Goal: Task Accomplishment & Management: Complete application form

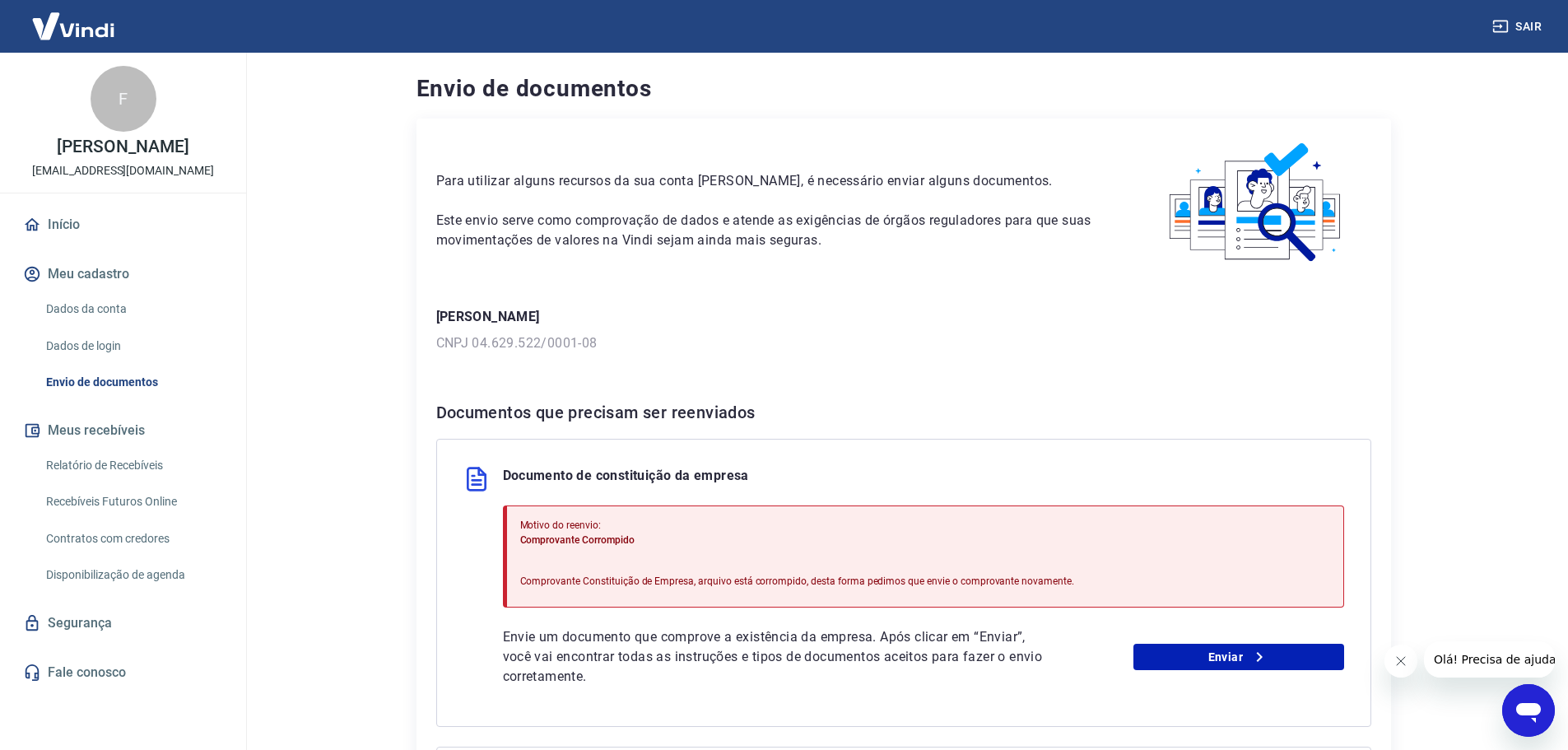
click at [1211, 670] on div "Envie um documento que comprove a existência da empresa. Após clicar em “Enviar…" at bounding box center [923, 657] width 841 height 59
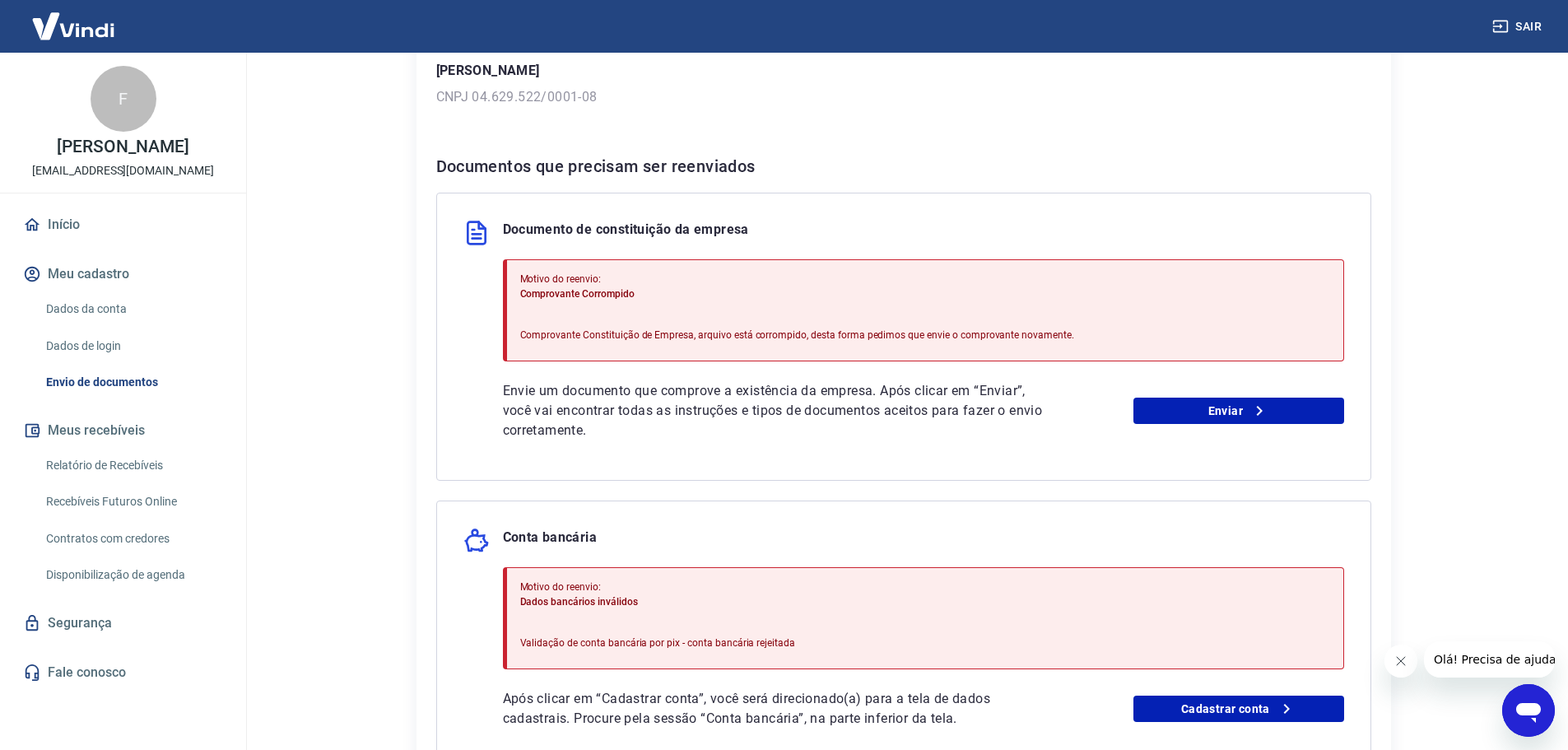
scroll to position [247, 0]
click at [1240, 412] on link "Enviar" at bounding box center [1238, 409] width 211 height 26
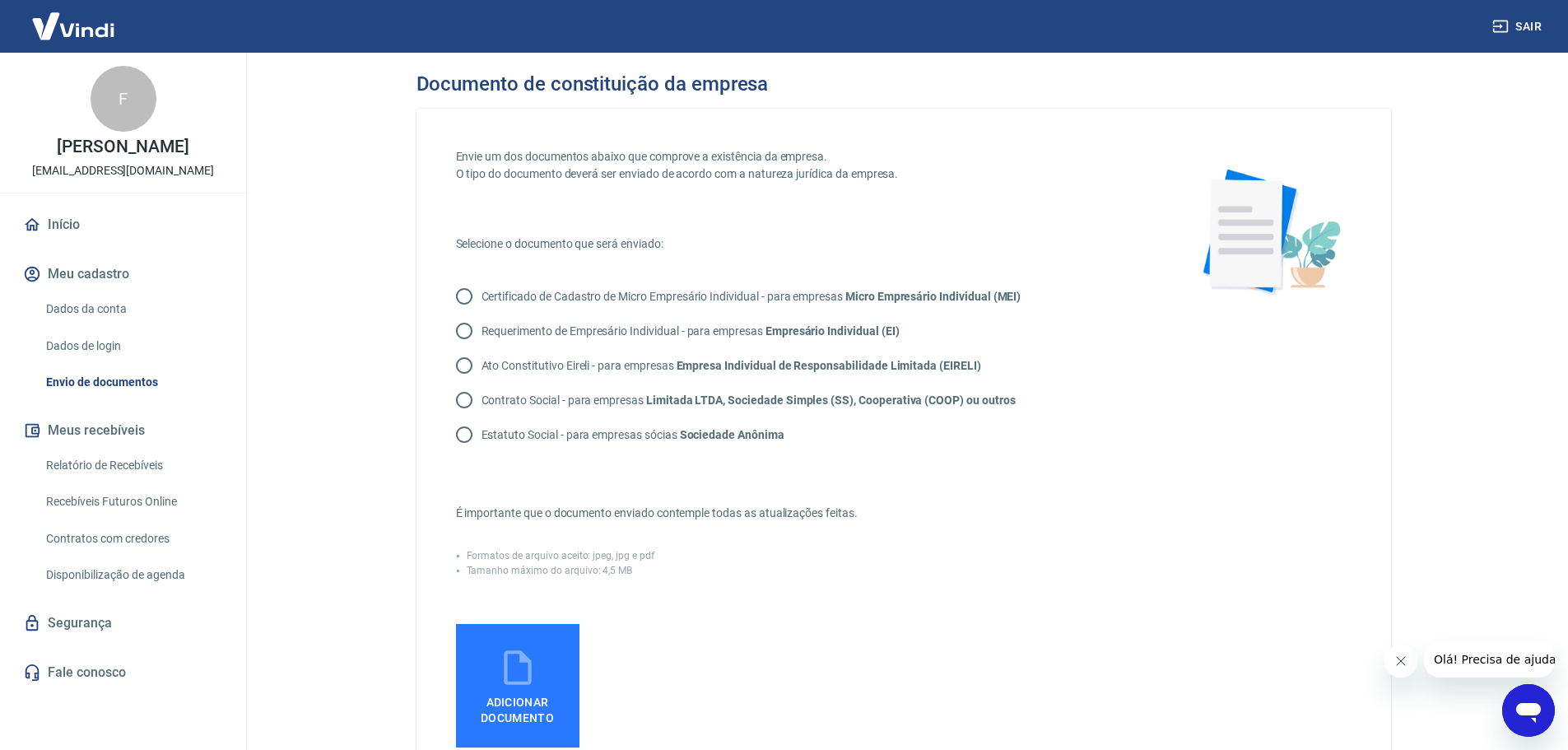
click at [468, 374] on input "Ato Constitutivo Eireli - para empresas Empresa Individual de Responsabilidade …" at bounding box center [464, 366] width 35 height 35
radio input "true"
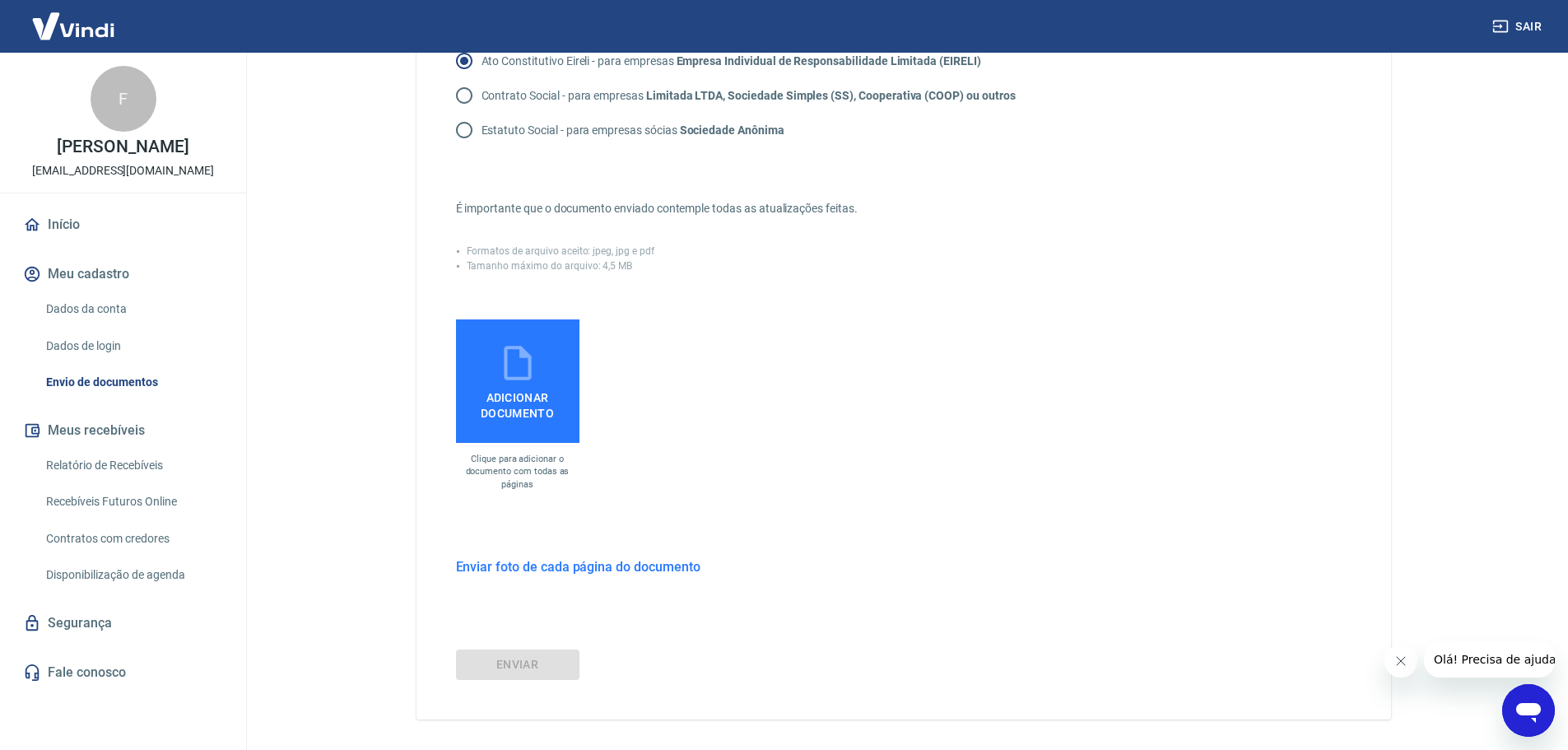
scroll to position [330, 0]
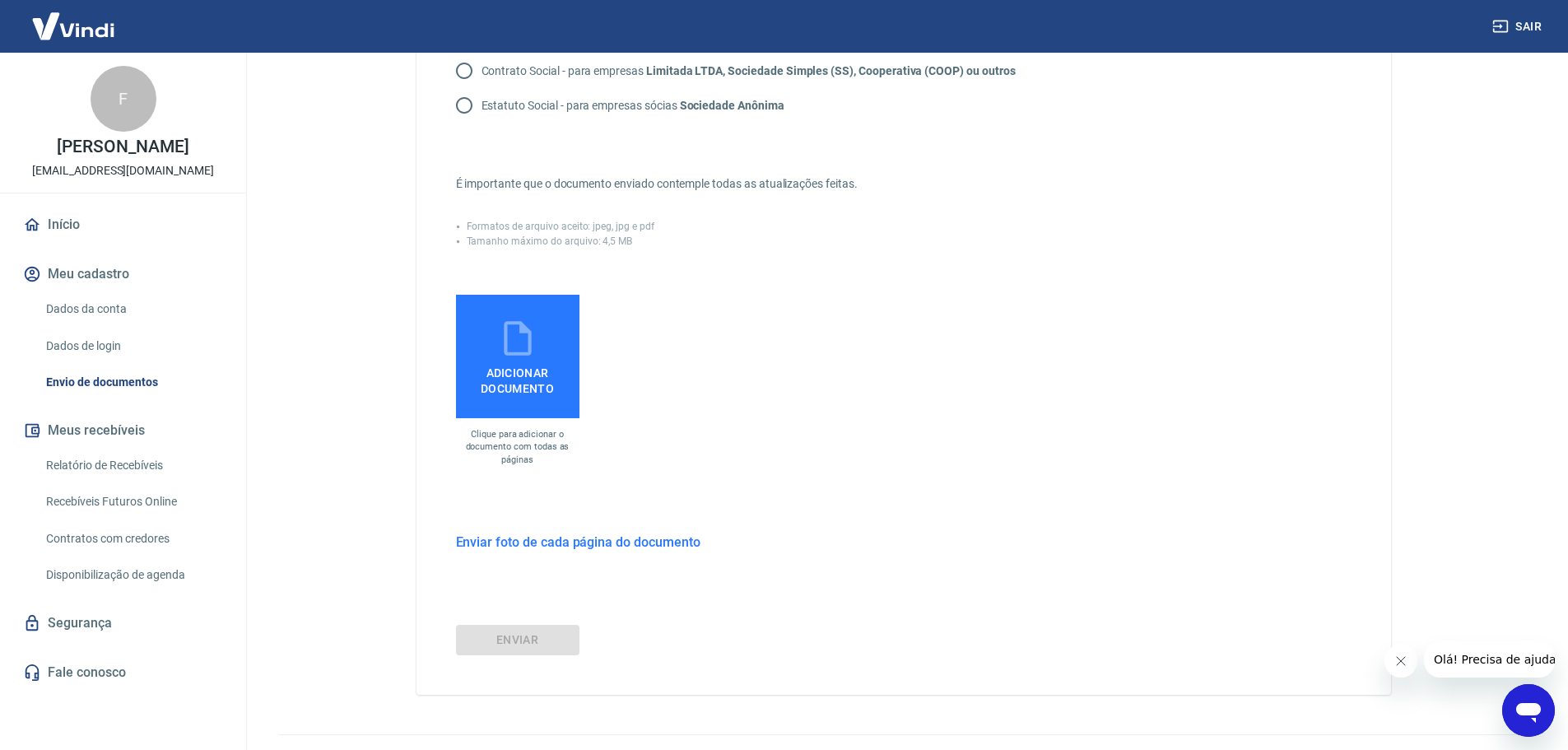
click at [530, 547] on h6 "Enviar foto de cada página do documento" at bounding box center [578, 542] width 245 height 21
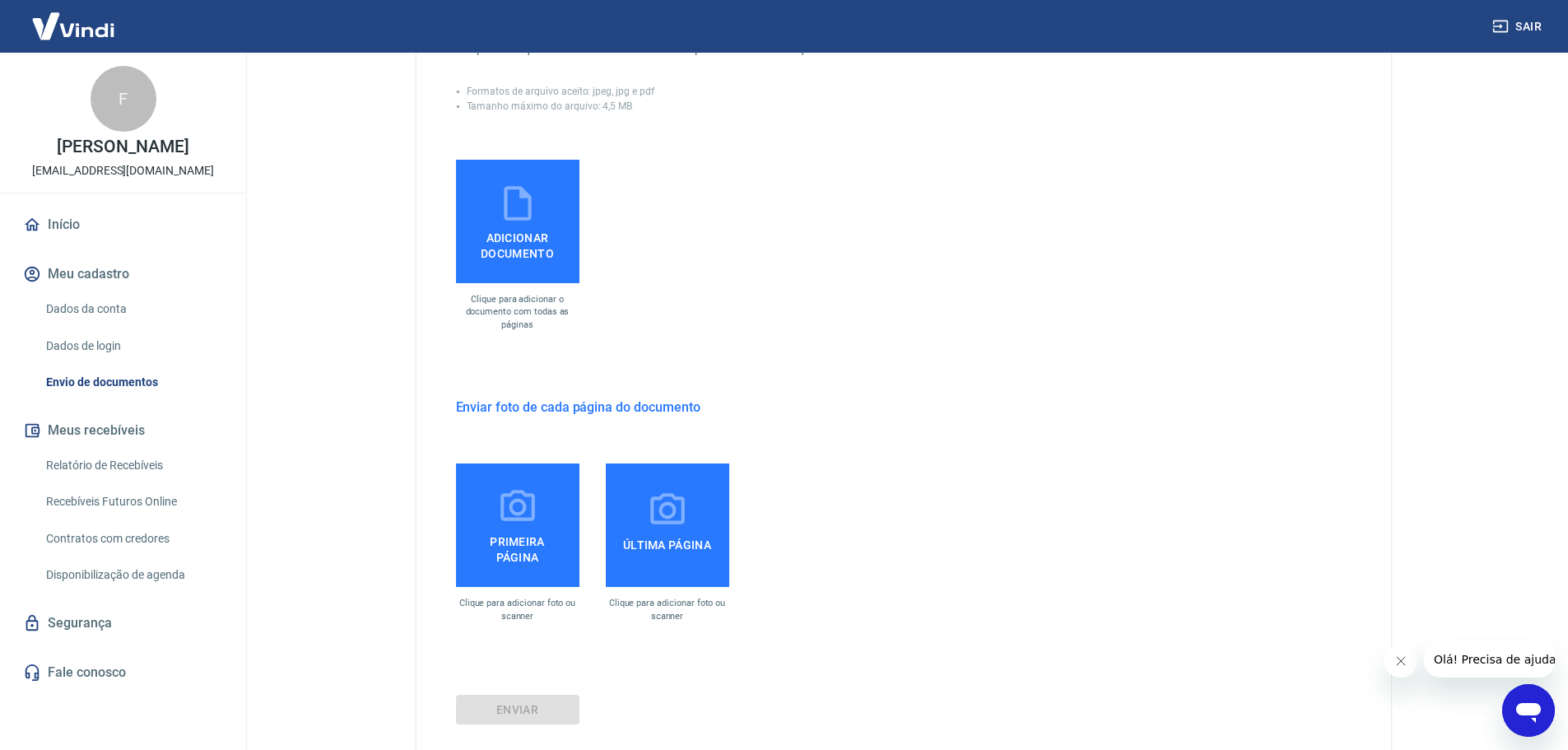
scroll to position [494, 0]
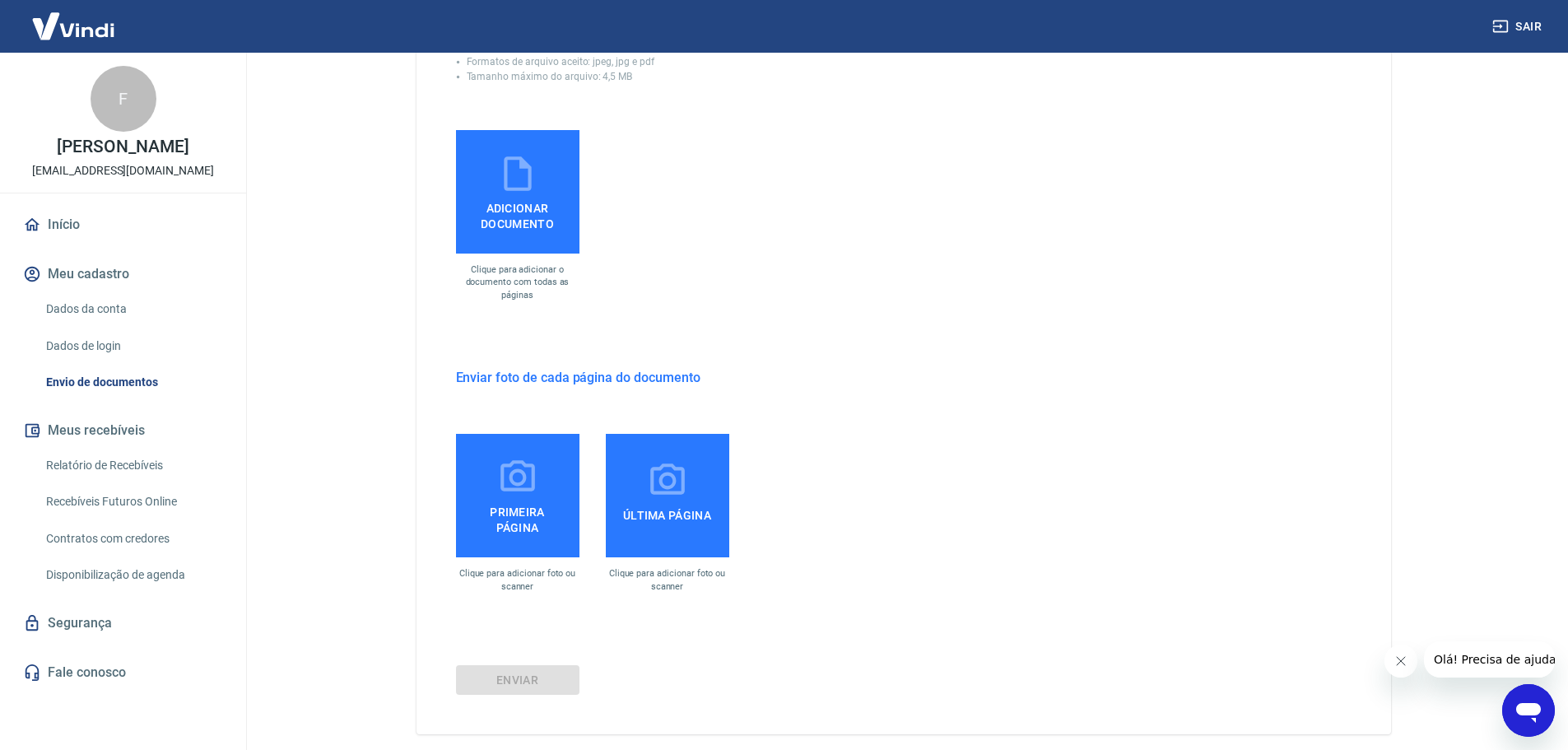
click at [491, 492] on label "Primeira página" at bounding box center [518, 496] width 124 height 124
click at [0, 0] on input "Primeira página" at bounding box center [0, 0] width 0 height 0
click at [521, 501] on span "Primeira página" at bounding box center [517, 516] width 110 height 37
click at [0, 0] on input "Primeira página" at bounding box center [0, 0] width 0 height 0
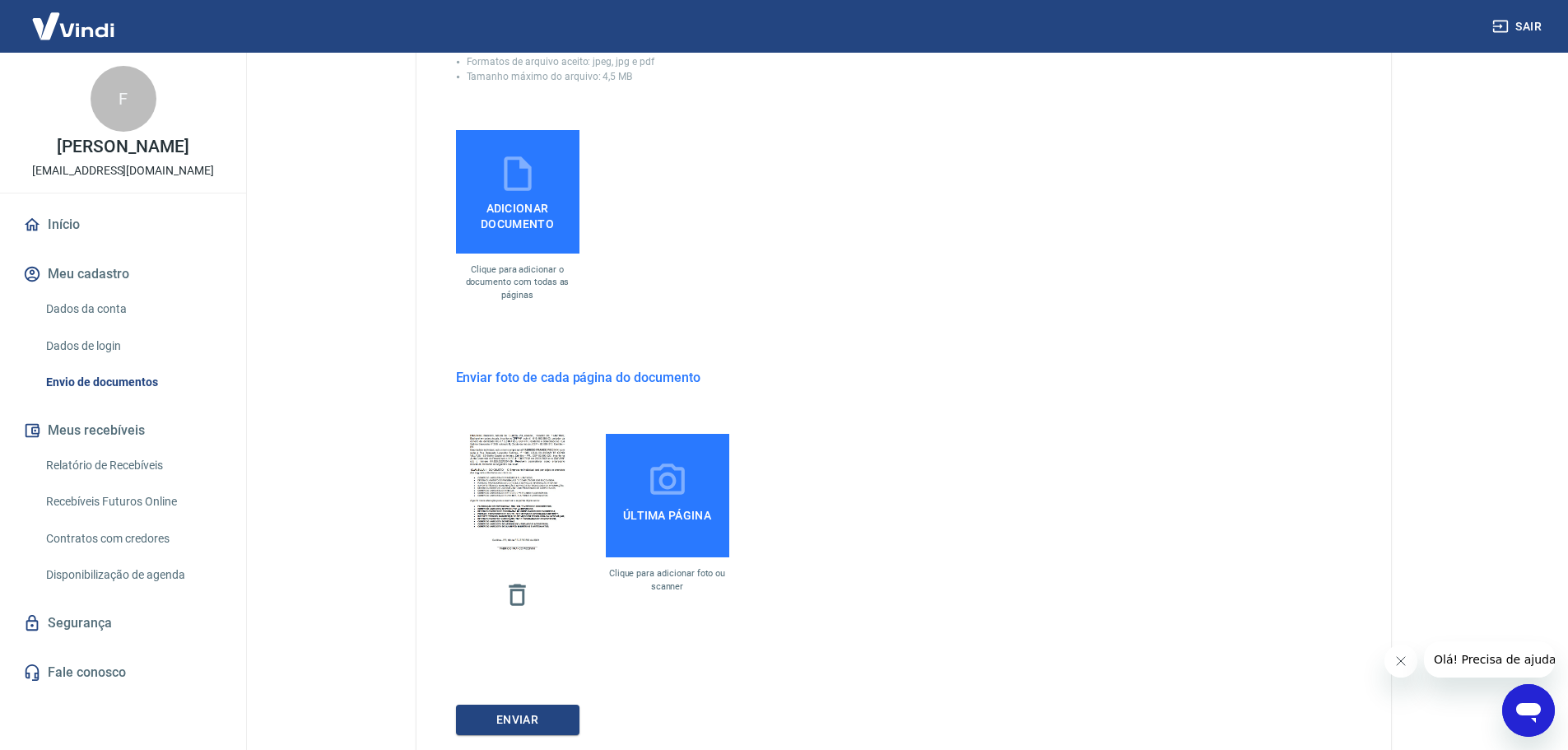
click at [668, 483] on icon at bounding box center [668, 481] width 41 height 41
click at [0, 0] on input "Última página" at bounding box center [0, 0] width 0 height 0
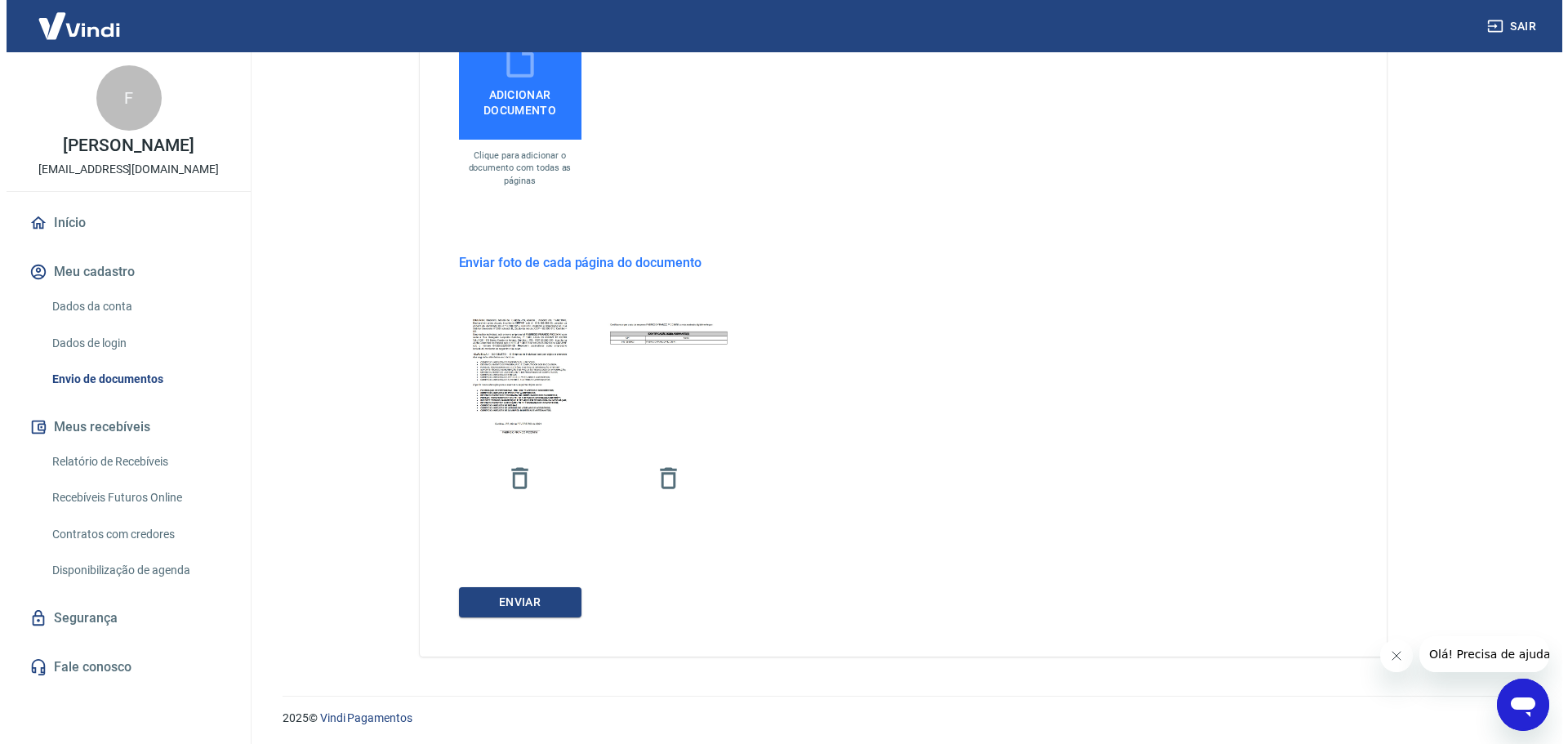
scroll to position [604, 0]
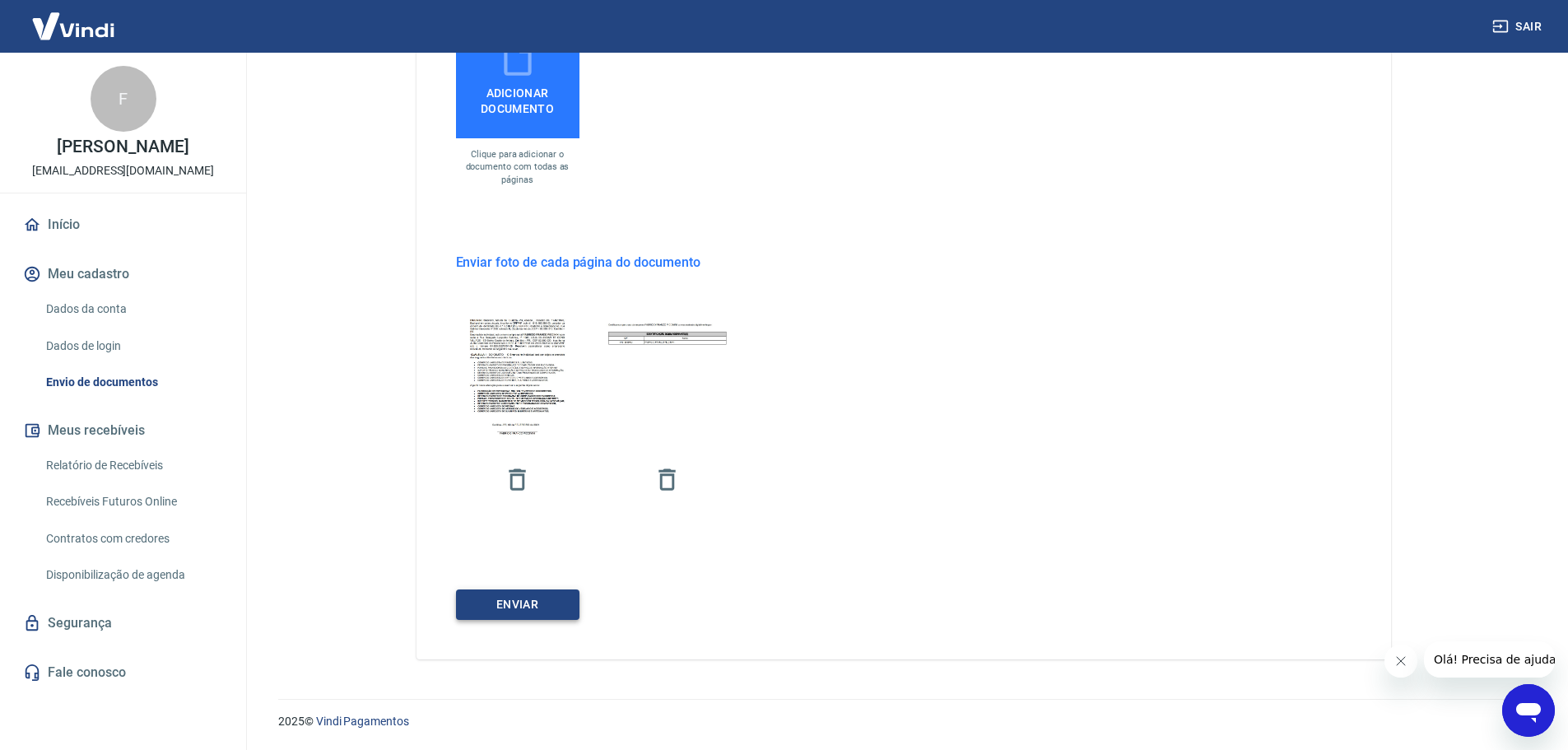
click at [519, 606] on button "ENVIAR" at bounding box center [518, 605] width 124 height 30
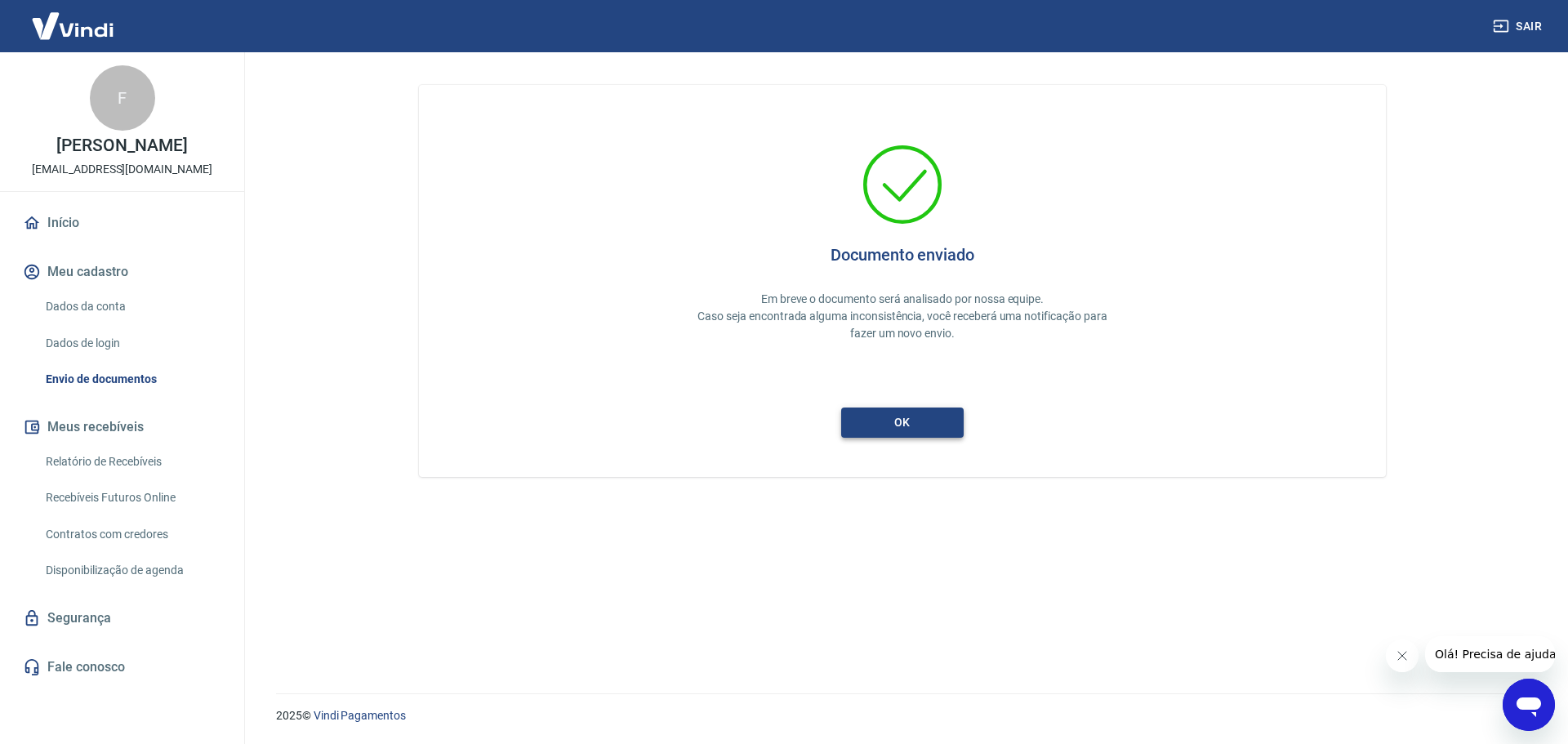
click at [905, 429] on button "ok" at bounding box center [902, 422] width 123 height 30
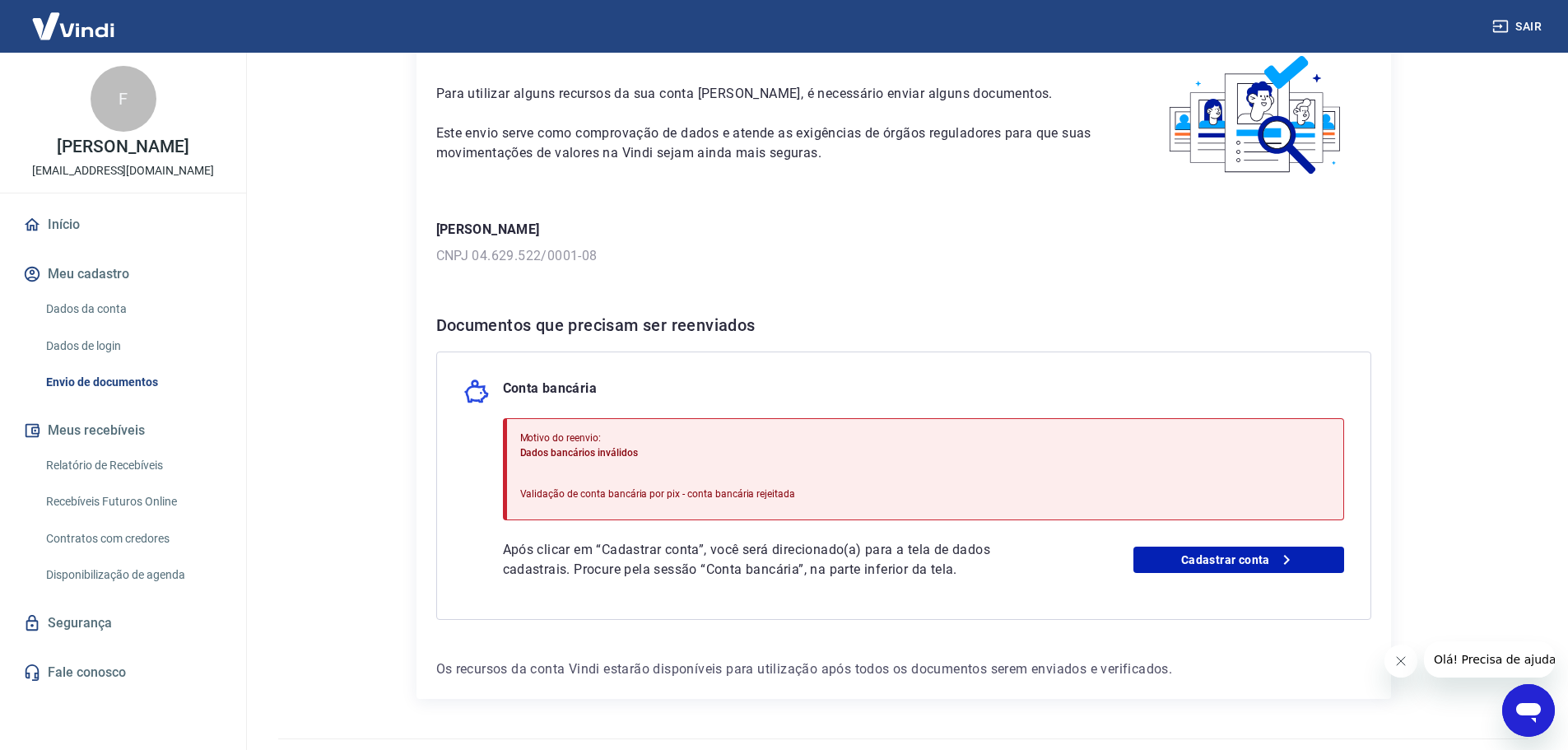
scroll to position [126, 0]
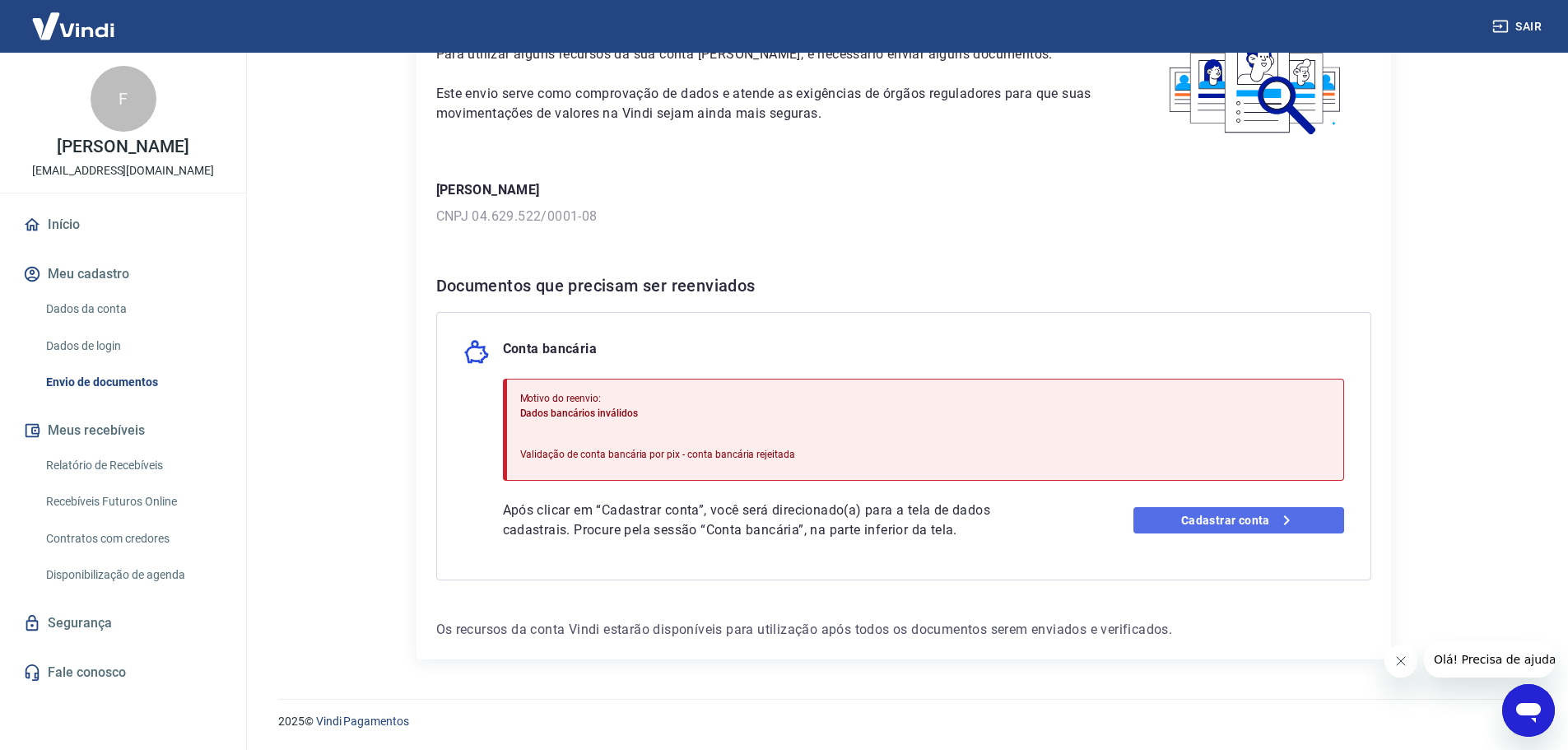
click at [1140, 530] on link "Cadastrar conta" at bounding box center [1238, 520] width 211 height 26
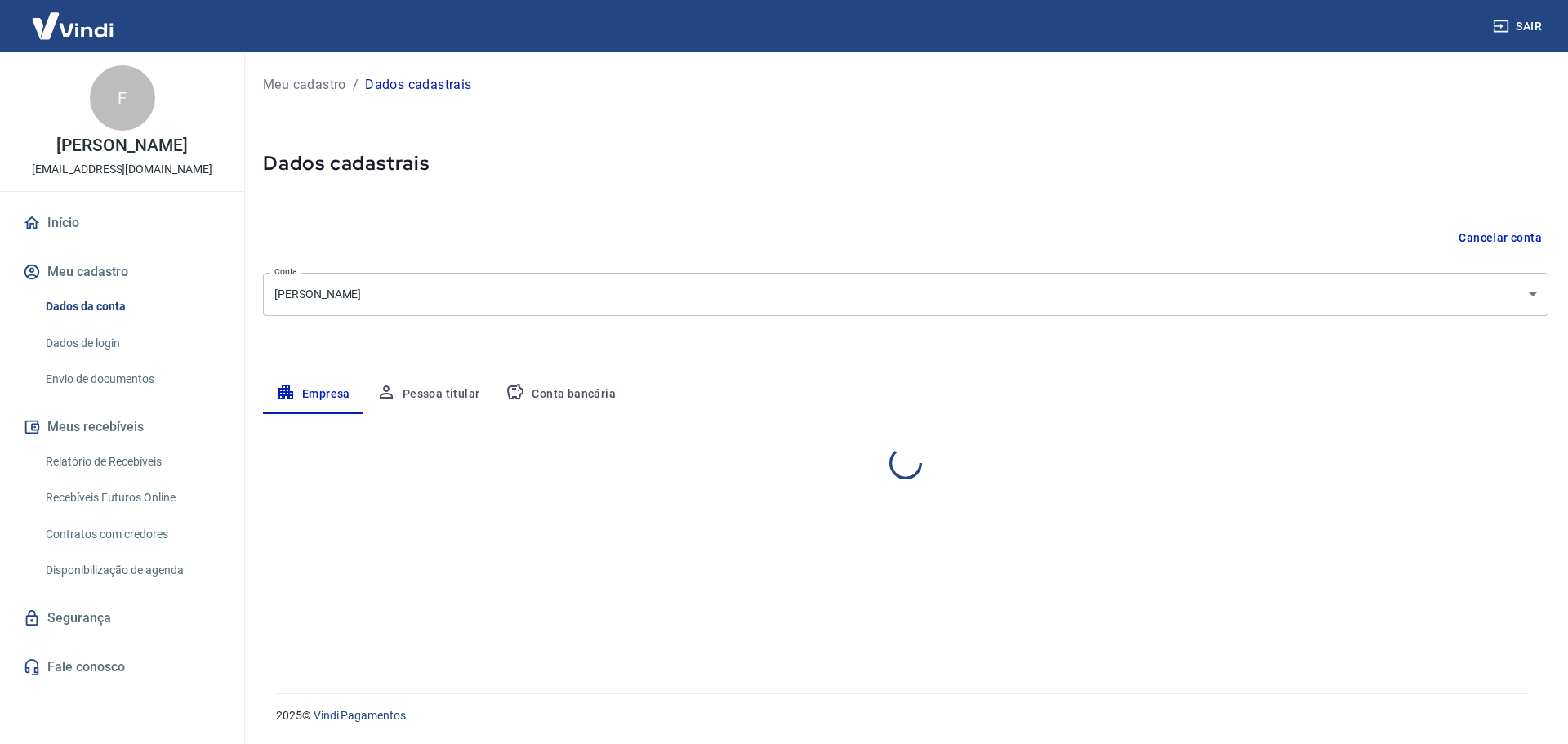
select select "PR"
select select "business"
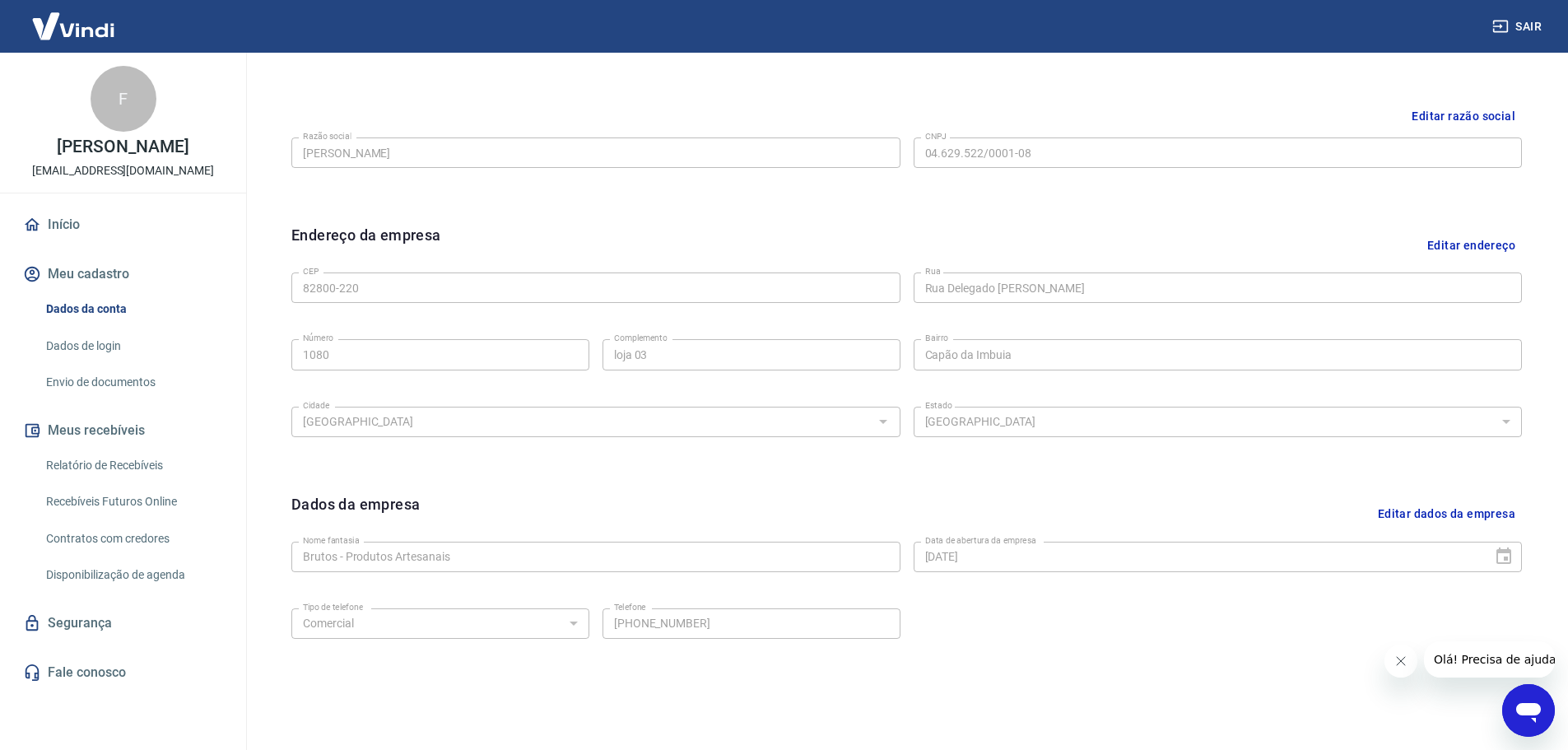
scroll to position [437, 0]
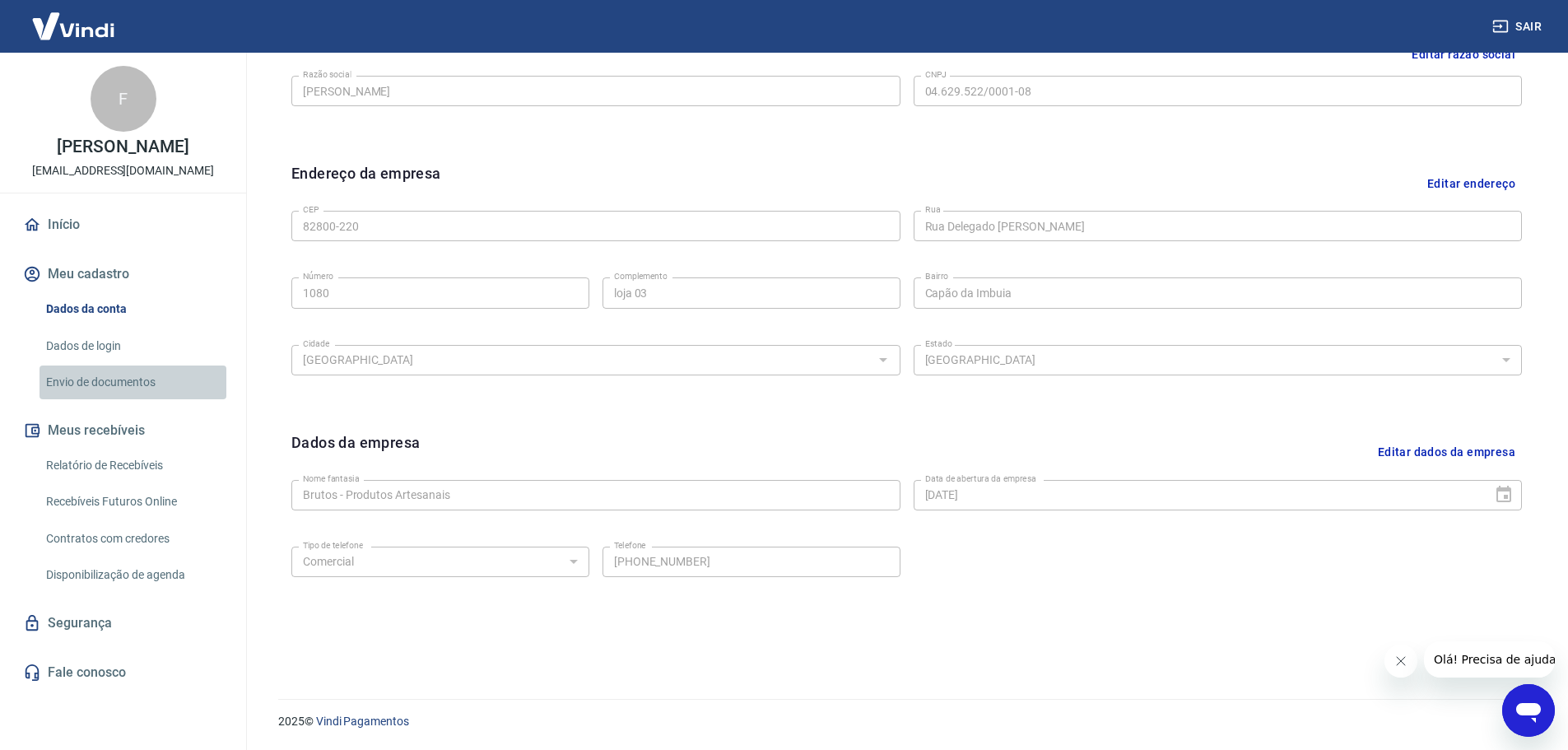
click at [100, 384] on link "Envio de documentos" at bounding box center [133, 383] width 187 height 34
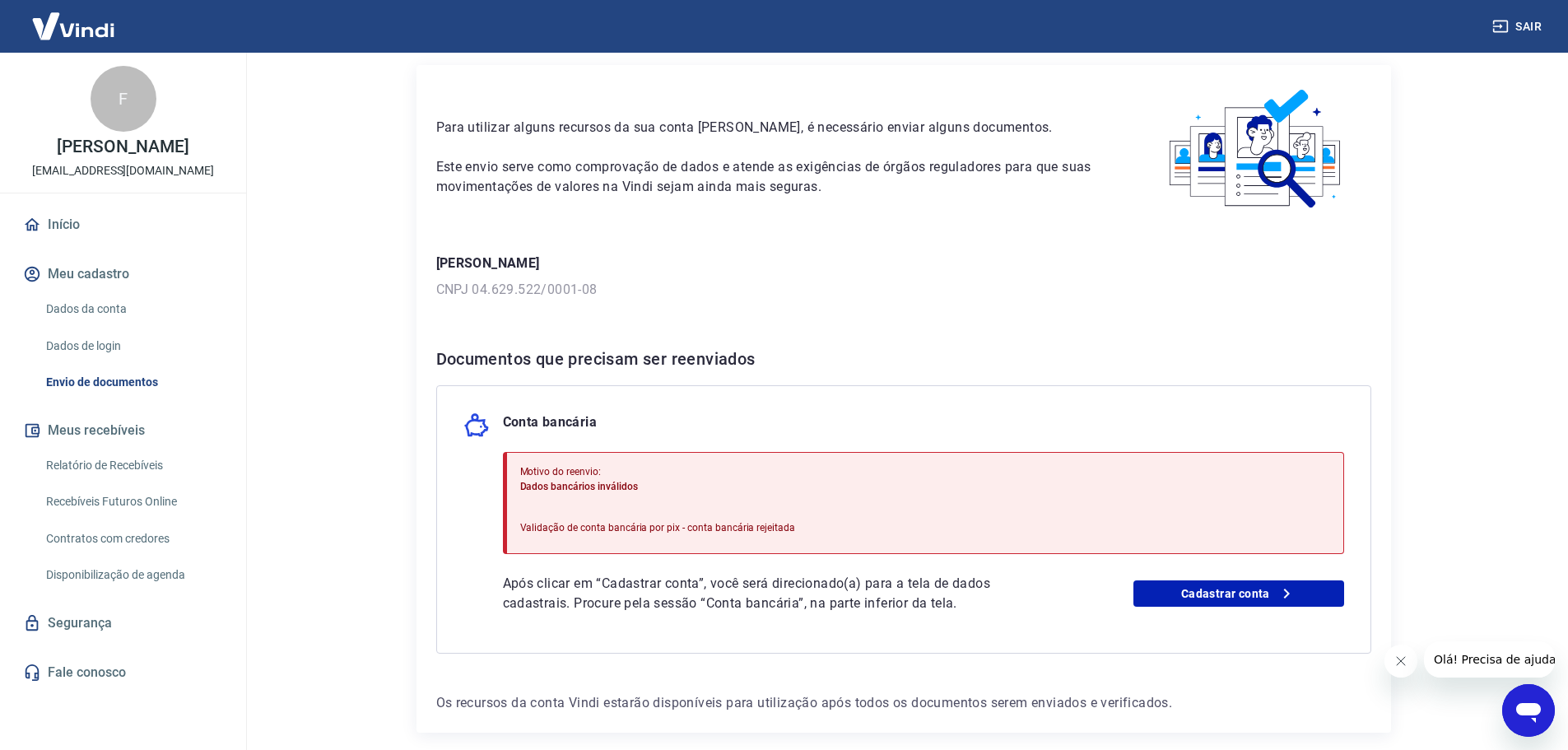
scroll to position [126, 0]
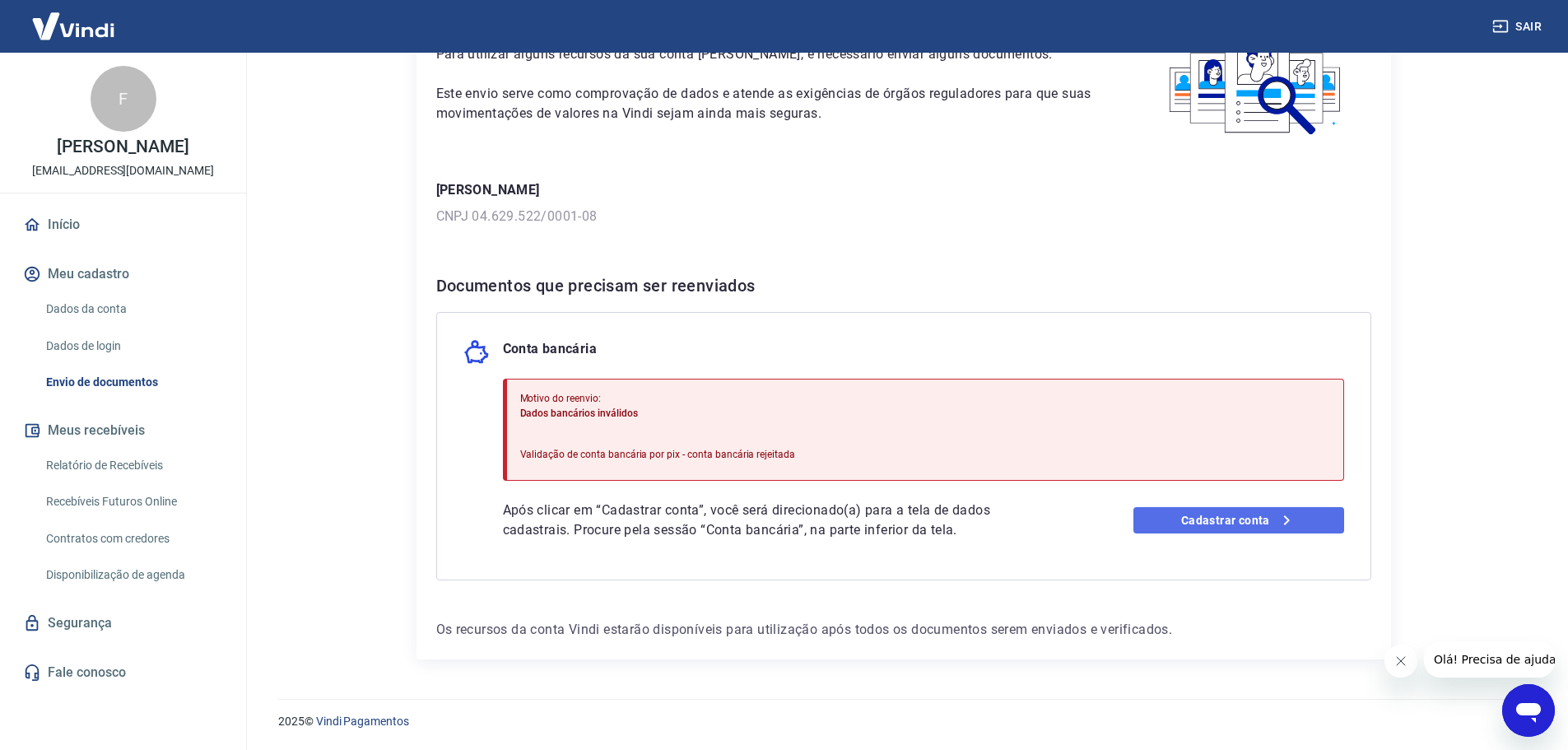
click at [1235, 527] on link "Cadastrar conta" at bounding box center [1238, 520] width 211 height 26
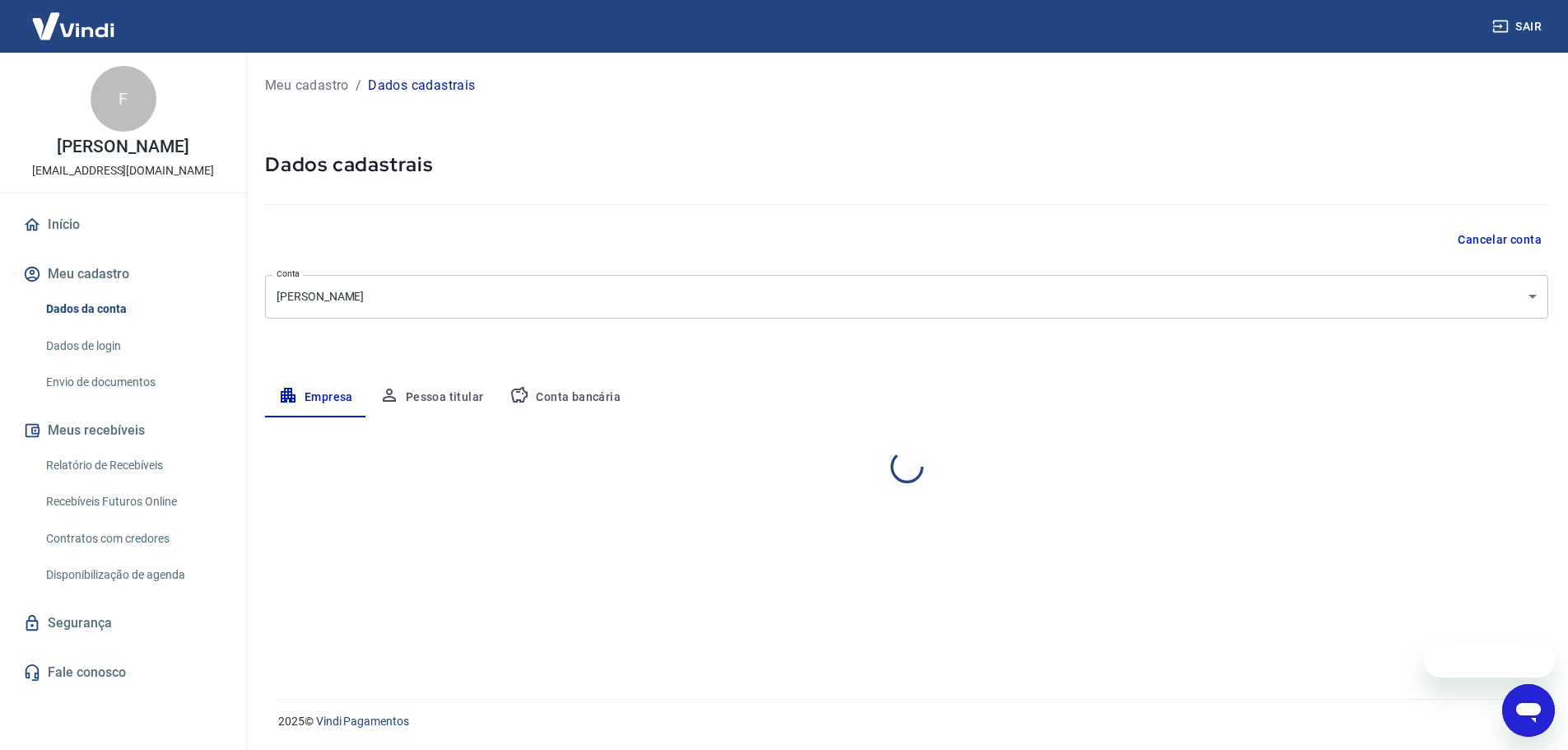
select select "PR"
select select "business"
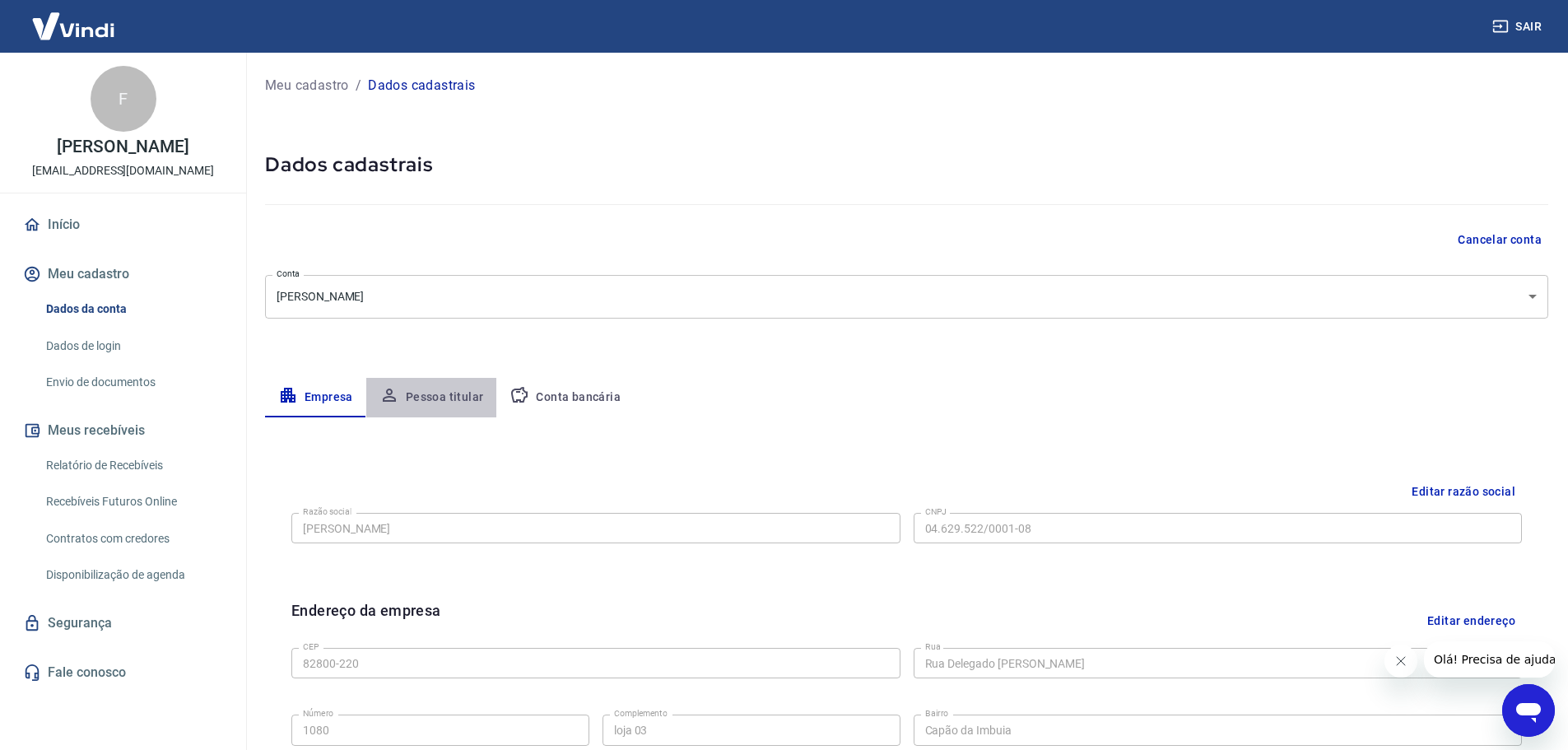
click at [448, 390] on button "Pessoa titular" at bounding box center [432, 398] width 131 height 39
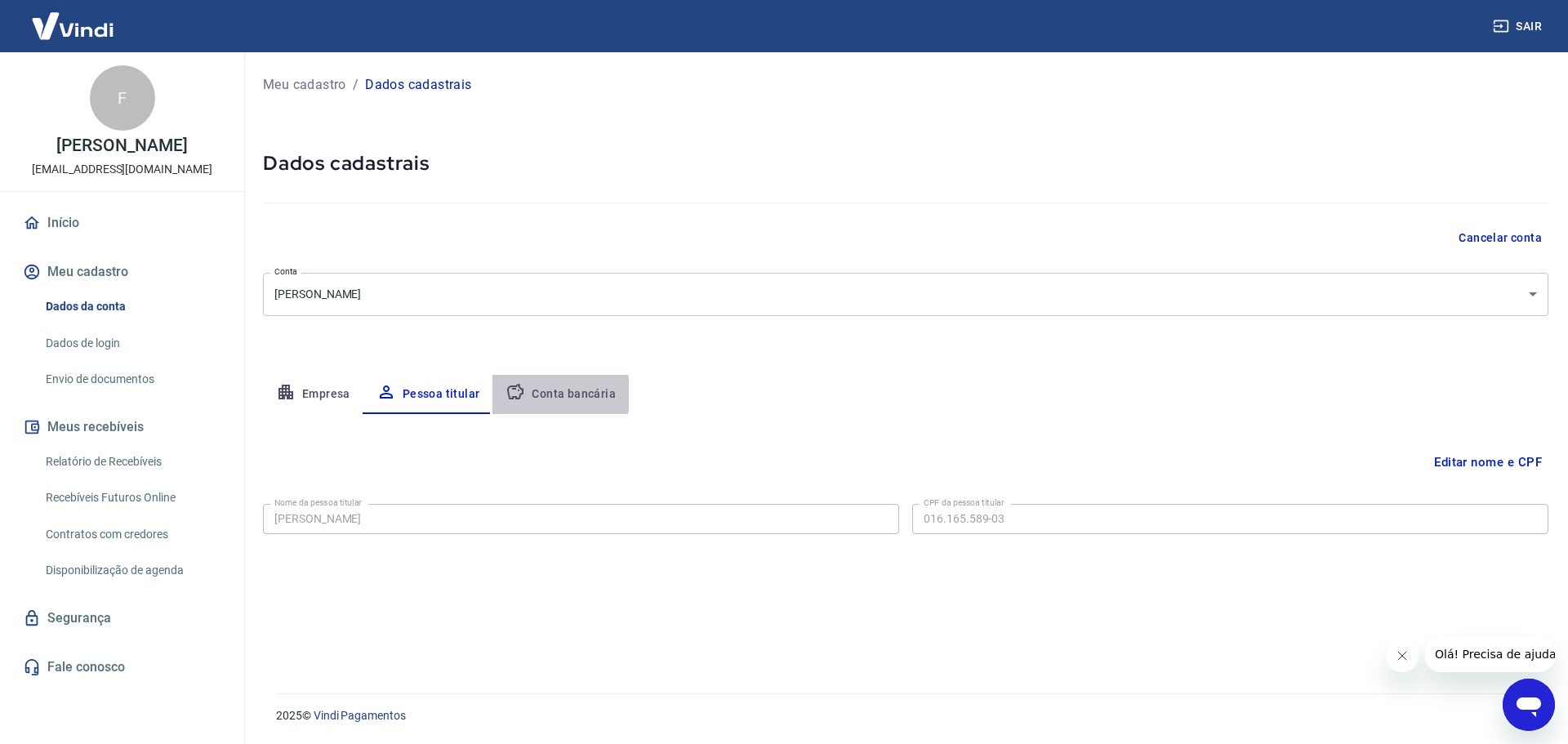
click at [550, 395] on button "Conta bancária" at bounding box center [560, 395] width 136 height 39
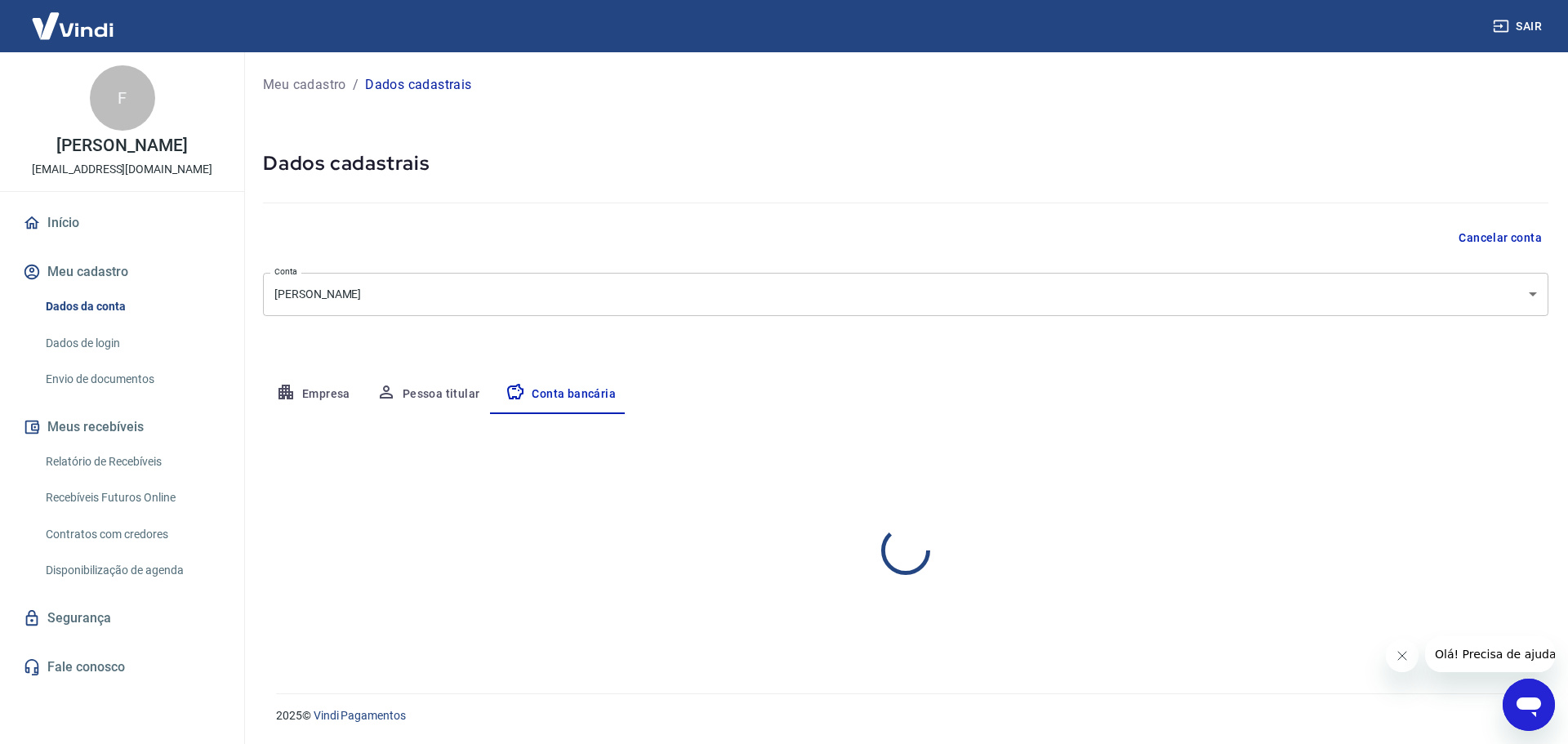
select select "1"
click at [1453, 469] on button "Editar conta bancária" at bounding box center [1480, 462] width 136 height 31
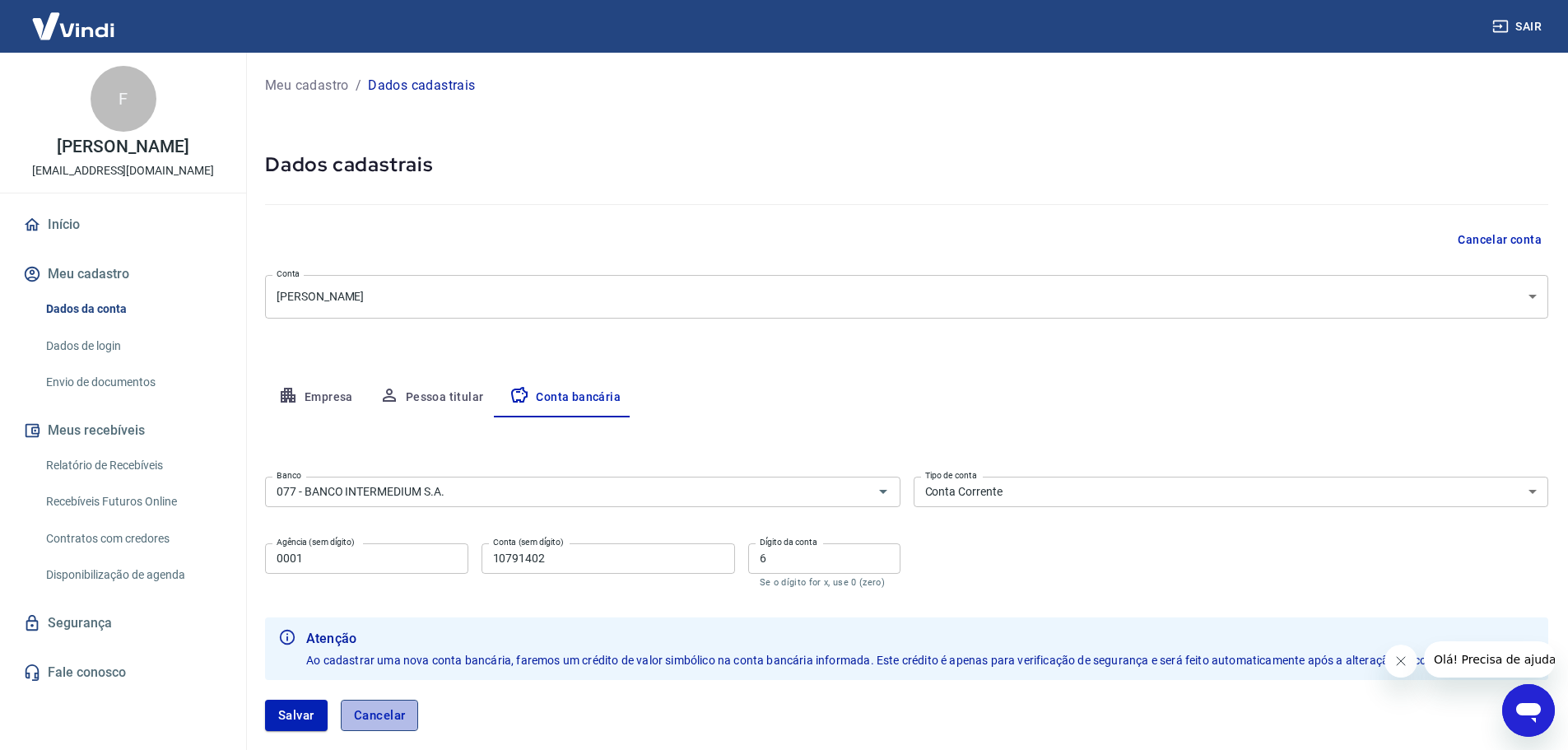
click at [362, 717] on button "Cancelar" at bounding box center [379, 715] width 78 height 31
